Goal: Transaction & Acquisition: Purchase product/service

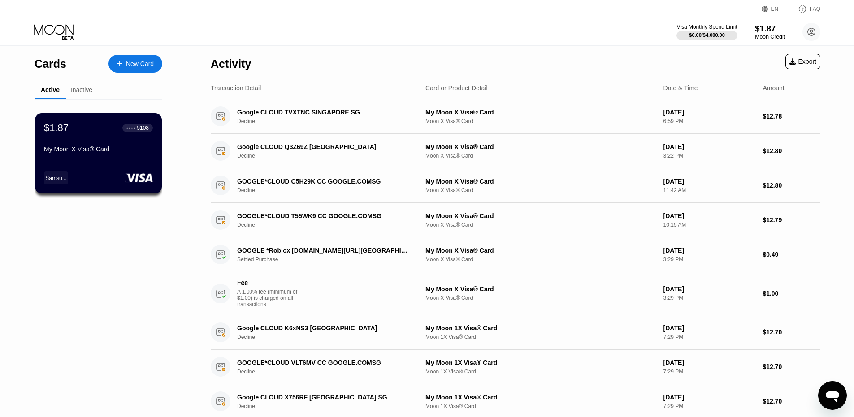
click at [767, 36] on div "Moon Credit" at bounding box center [770, 37] width 30 height 6
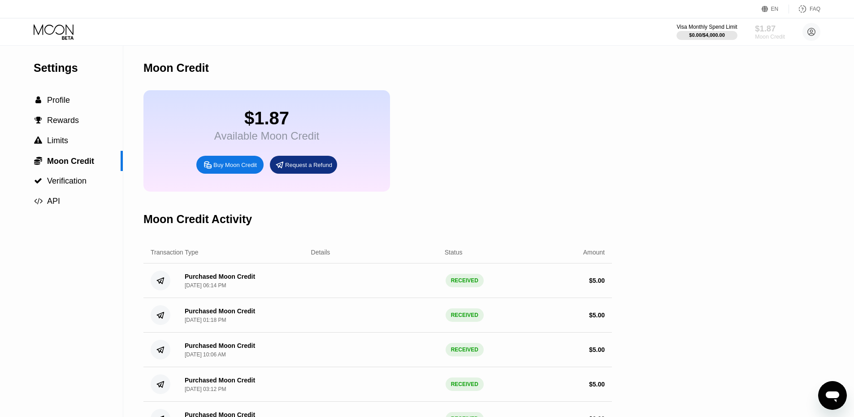
click at [771, 31] on div "$1.87" at bounding box center [770, 28] width 30 height 9
click at [230, 169] on div "Buy Moon Credit" at bounding box center [234, 165] width 43 height 8
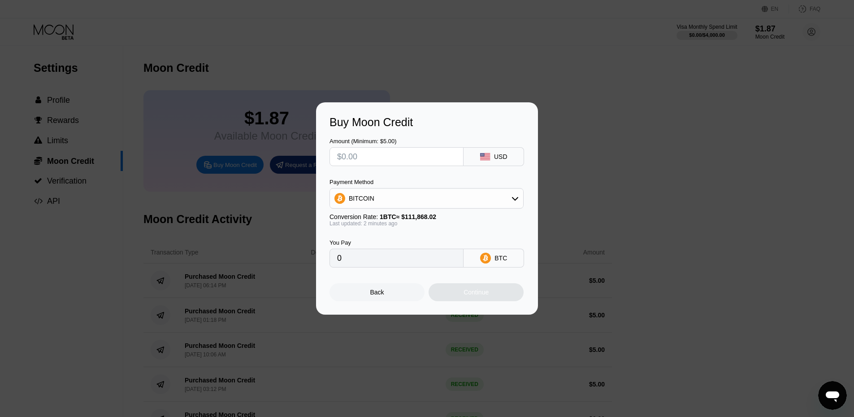
click at [347, 156] on input "text" at bounding box center [396, 157] width 119 height 18
click at [347, 158] on input "text" at bounding box center [396, 157] width 119 height 18
type input "$35"
type input "0.00031287"
type input "$35"
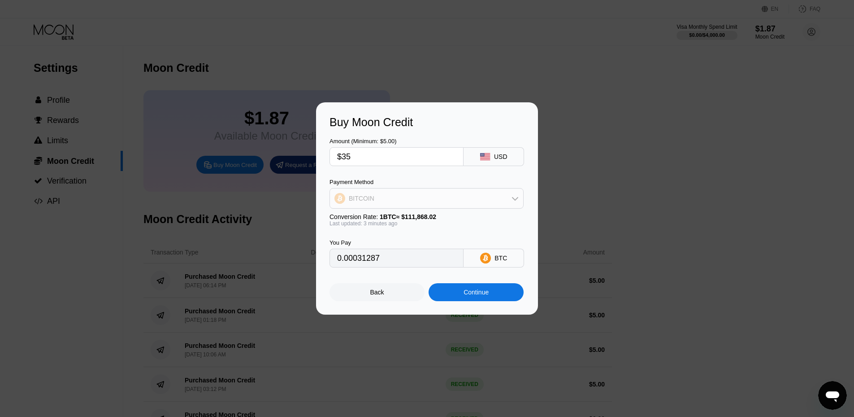
click at [492, 196] on div "BITCOIN" at bounding box center [426, 198] width 193 height 18
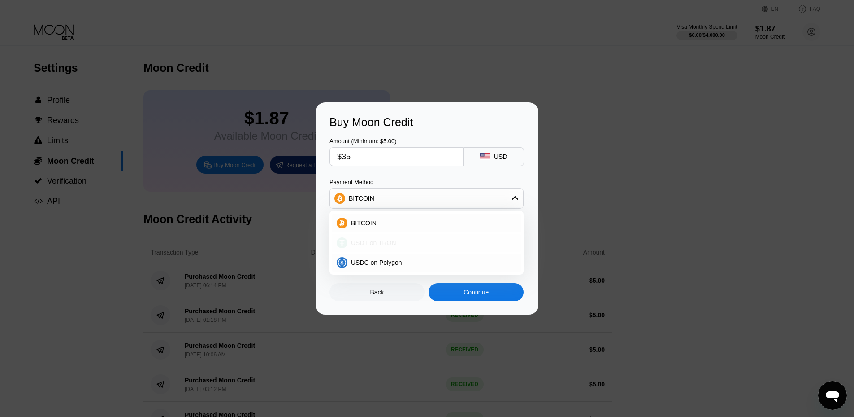
click at [383, 243] on span "USDT on TRON" at bounding box center [373, 242] width 45 height 7
type input "35.35"
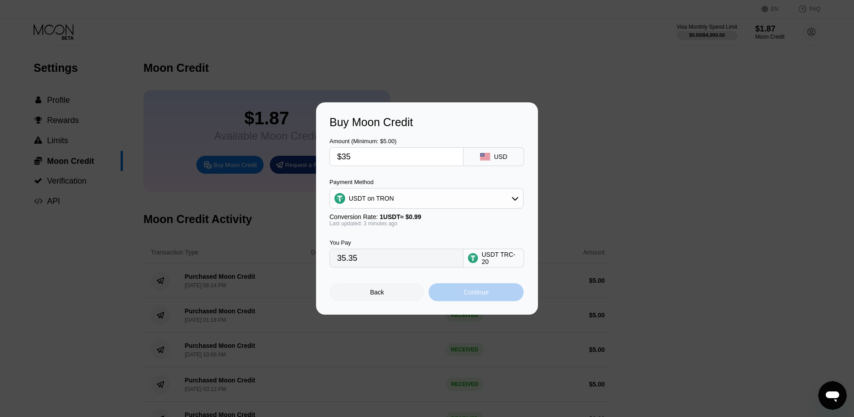
click at [473, 294] on div "Continue" at bounding box center [476, 291] width 25 height 7
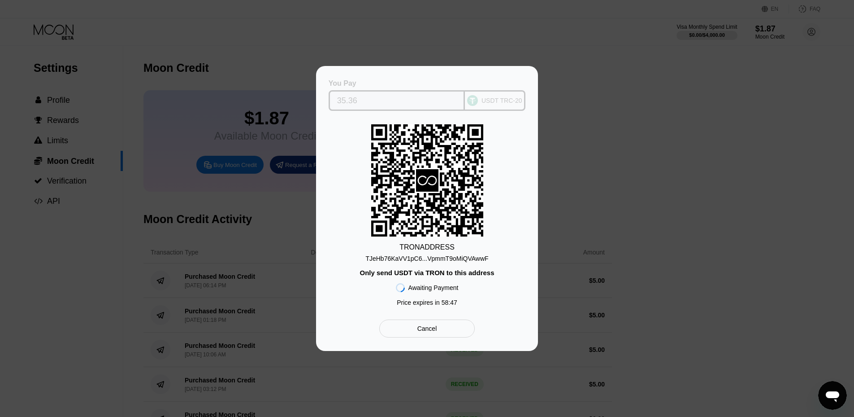
click at [364, 99] on input "35.36" at bounding box center [397, 100] width 120 height 18
click at [366, 97] on input "35.36" at bounding box center [397, 100] width 120 height 18
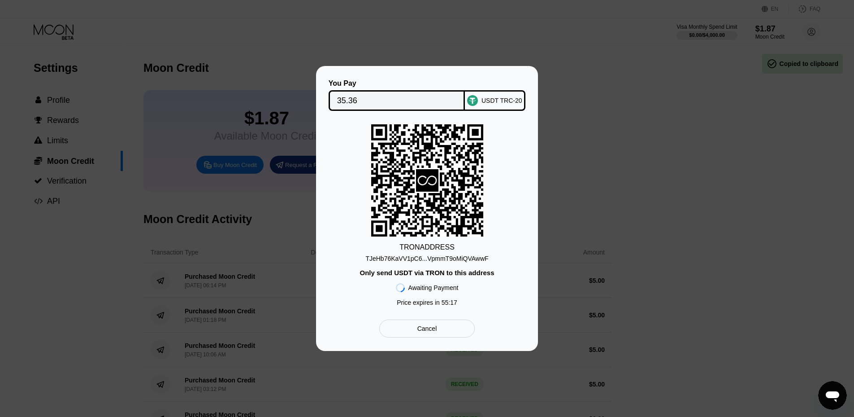
click at [437, 330] on div "Cancel" at bounding box center [426, 328] width 95 height 18
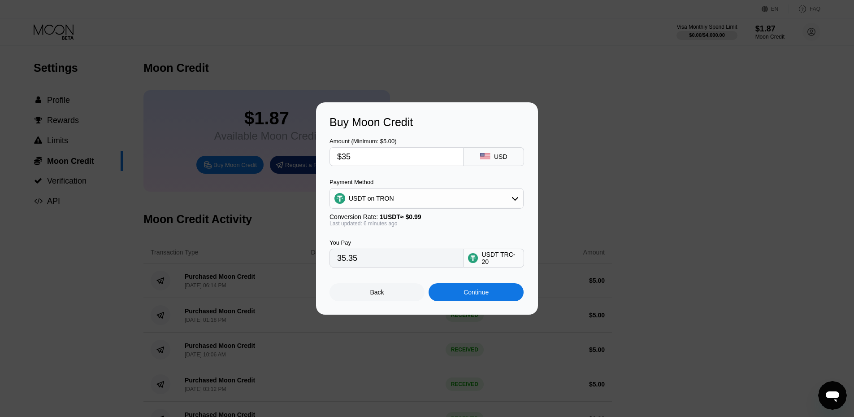
click at [491, 198] on div "USDT on TRON" at bounding box center [426, 198] width 193 height 18
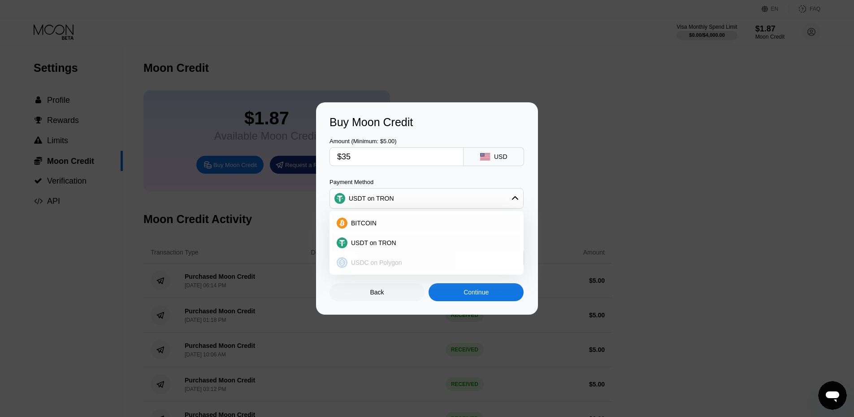
click at [404, 265] on div "USDC on Polygon" at bounding box center [431, 262] width 169 height 7
type input "35.00000000"
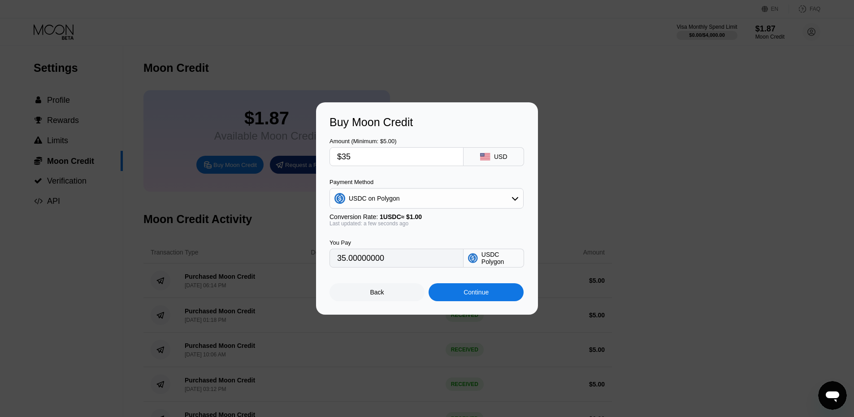
click at [373, 295] on div "Back" at bounding box center [377, 291] width 14 height 7
